Goal: Task Accomplishment & Management: Use online tool/utility

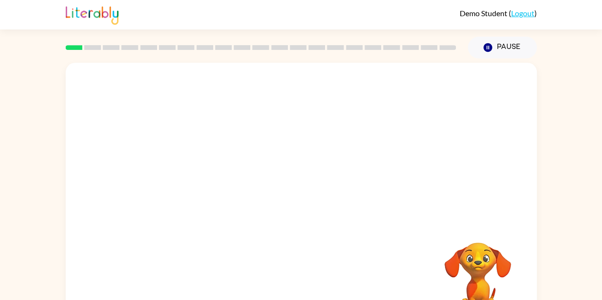
scroll to position [34, 0]
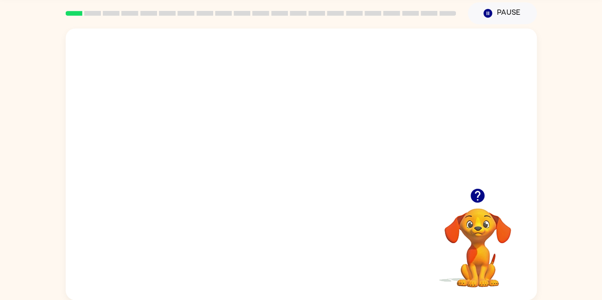
click at [274, 114] on video "Your browser must support playing .mp4 files to use Literably. Please try using…" at bounding box center [301, 109] width 471 height 160
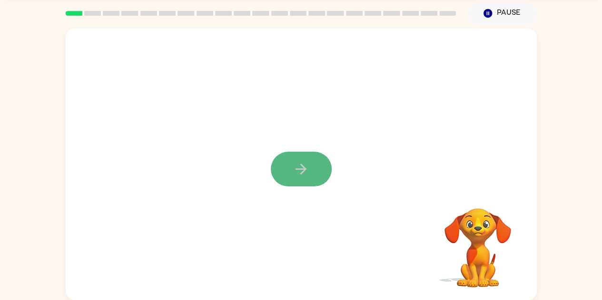
click at [295, 175] on icon "button" at bounding box center [301, 169] width 17 height 17
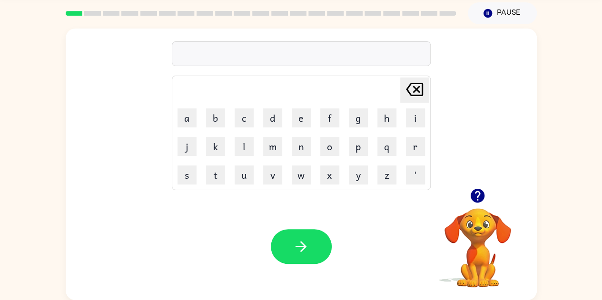
click at [478, 196] on icon "button" at bounding box center [477, 196] width 17 height 17
click at [473, 197] on icon "button" at bounding box center [478, 196] width 14 height 14
click at [307, 178] on button "w" at bounding box center [301, 175] width 19 height 19
click at [382, 120] on button "h" at bounding box center [387, 118] width 19 height 19
click at [193, 118] on button "a" at bounding box center [187, 118] width 19 height 19
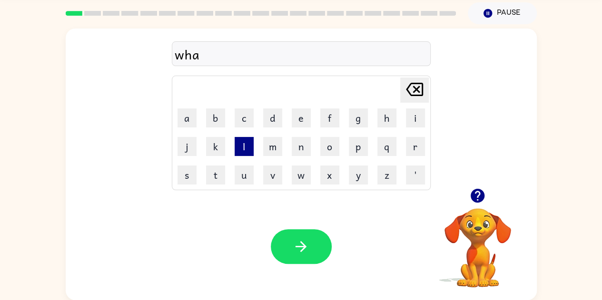
click at [249, 151] on button "l" at bounding box center [244, 146] width 19 height 19
click at [297, 119] on button "e" at bounding box center [301, 118] width 19 height 19
type button "e"
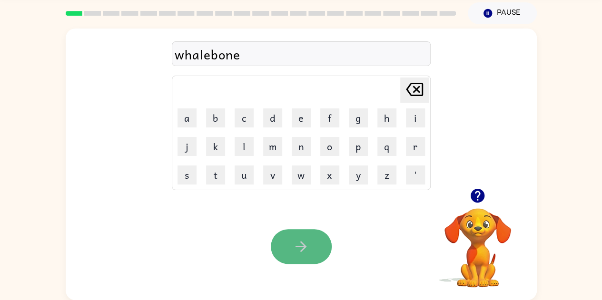
click at [309, 244] on icon "button" at bounding box center [301, 247] width 17 height 17
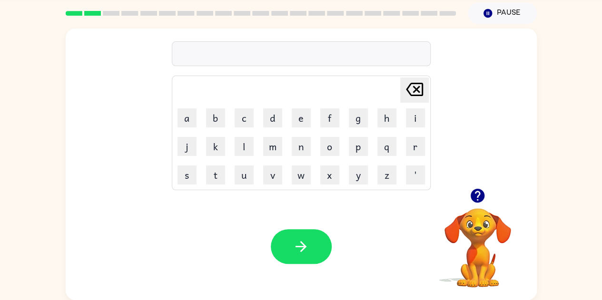
click at [479, 192] on icon "button" at bounding box center [477, 196] width 17 height 17
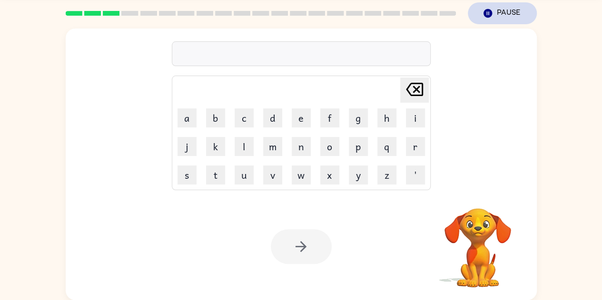
click at [498, 11] on button "Pause Pause" at bounding box center [502, 13] width 69 height 22
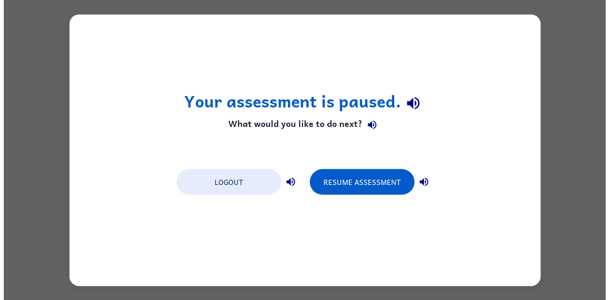
scroll to position [0, 0]
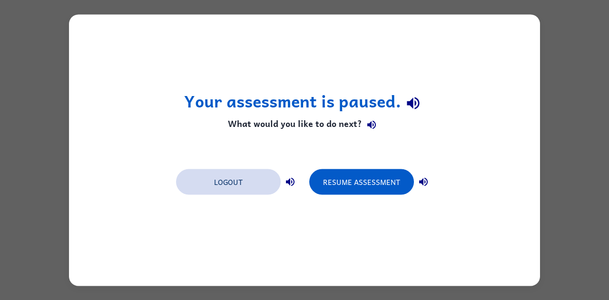
click at [237, 180] on button "Logout" at bounding box center [228, 182] width 105 height 26
